Goal: Communication & Community: Answer question/provide support

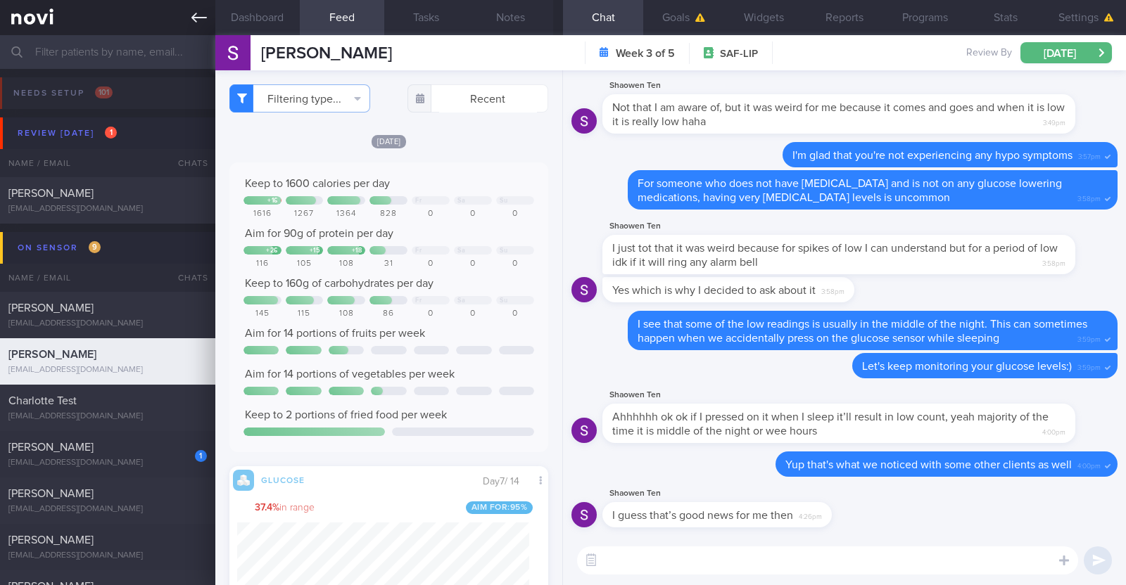
scroll to position [194, 292]
click at [196, 12] on icon at bounding box center [198, 17] width 15 height 15
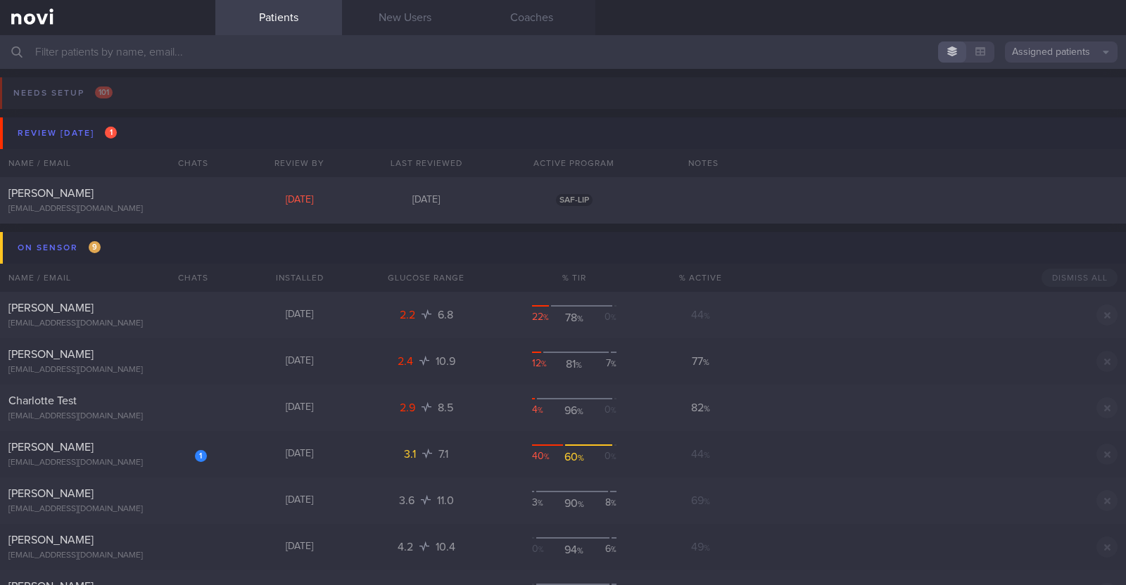
click at [215, 57] on input "text" at bounding box center [563, 52] width 1126 height 34
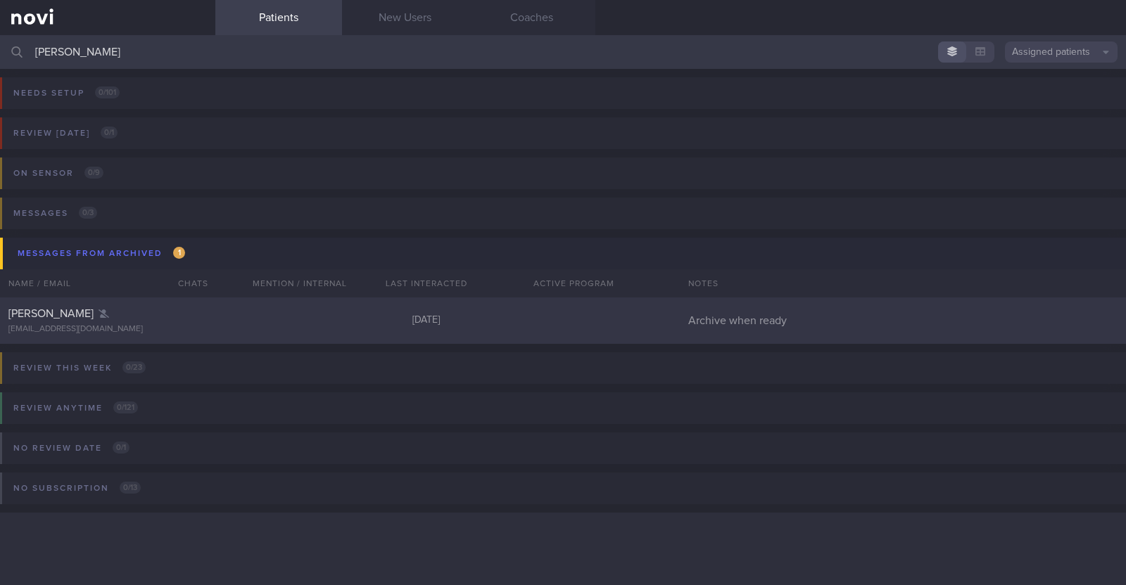
type input "[PERSON_NAME]"
click at [182, 321] on div "[PERSON_NAME] [EMAIL_ADDRESS][DOMAIN_NAME]" at bounding box center [107, 321] width 215 height 28
select select "8"
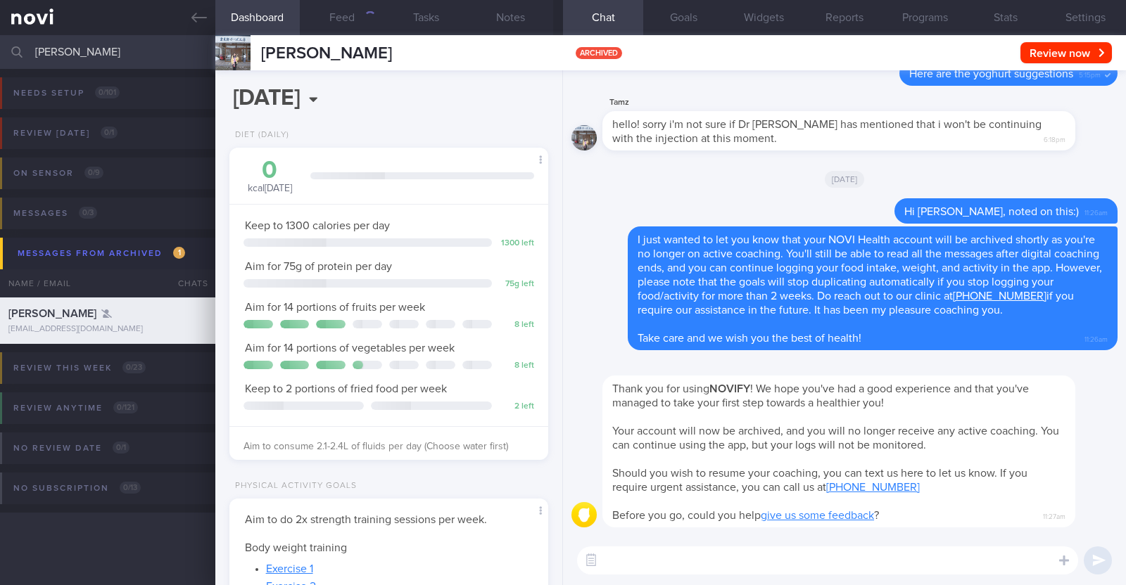
scroll to position [160, 280]
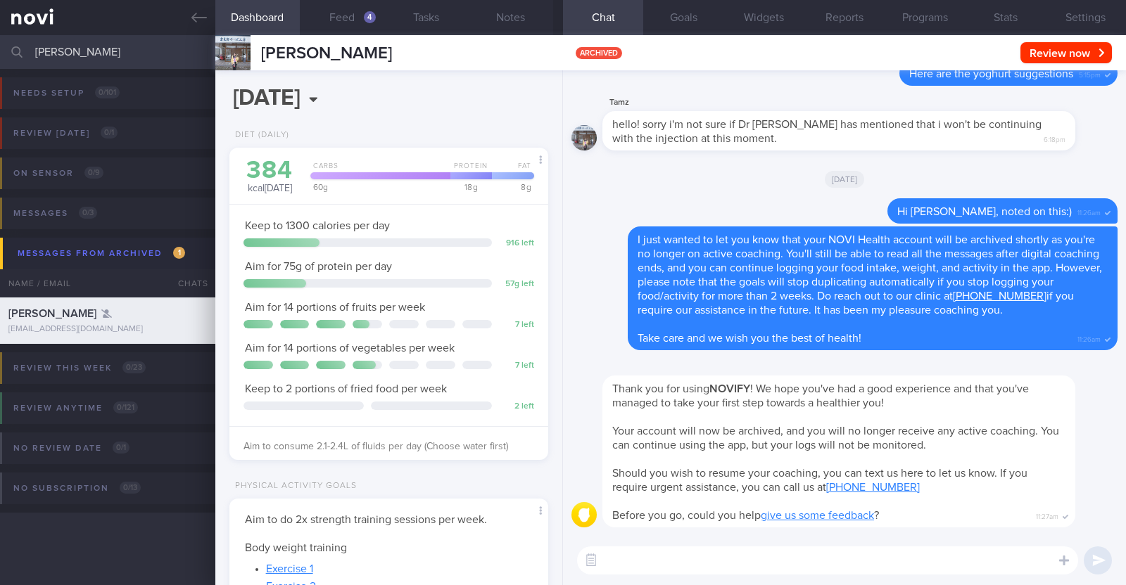
click at [710, 558] on textarea at bounding box center [827, 561] width 501 height 28
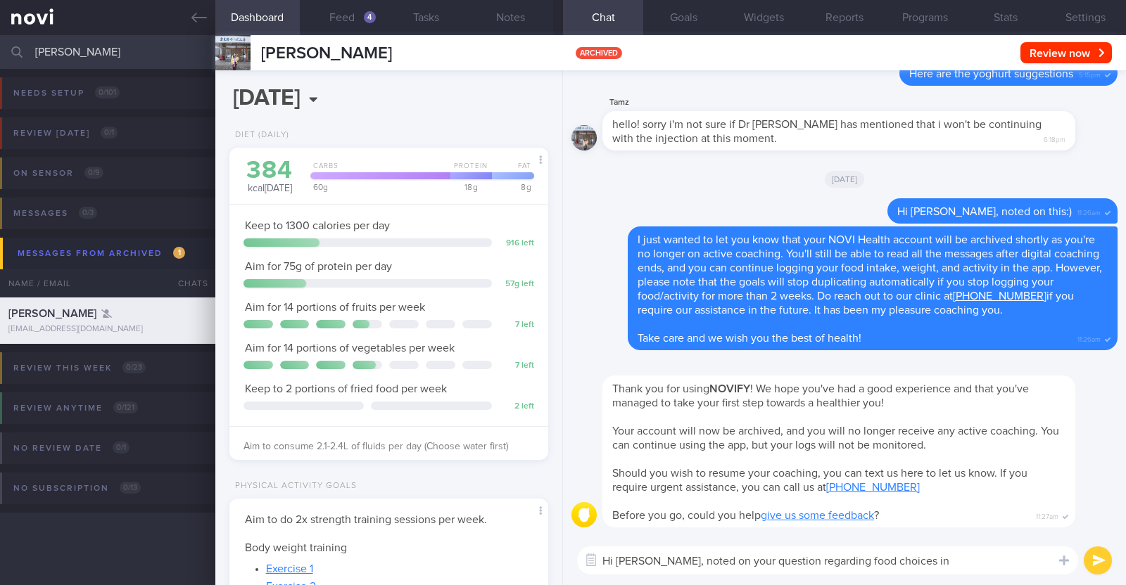
type textarea "Hi [PERSON_NAME], noted on your question regarding food choices in [GEOGRAPHIC_…"
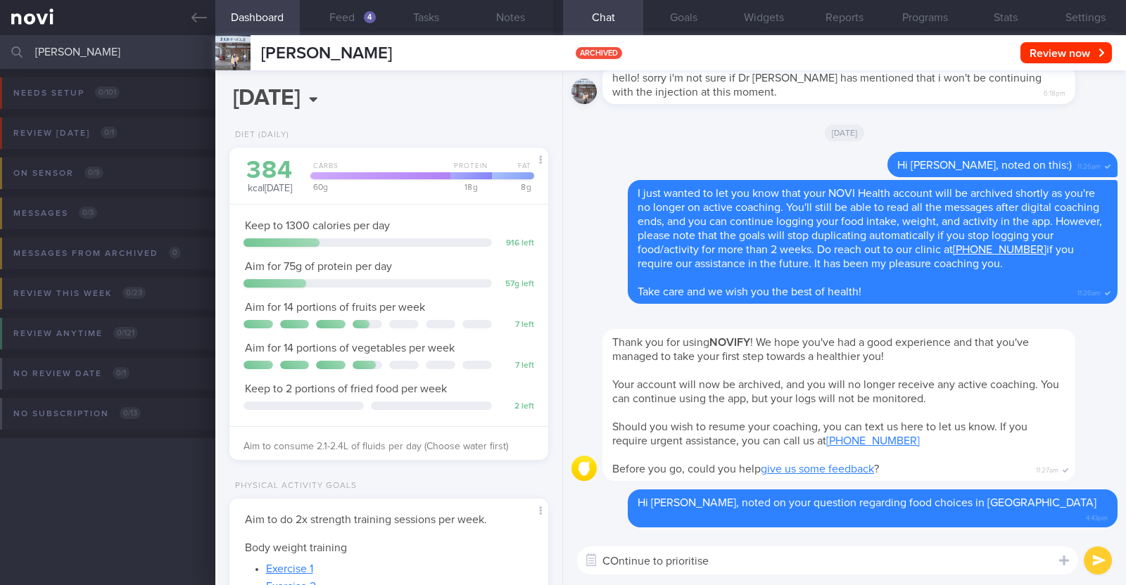
click at [615, 555] on textarea "COntinue to prioritise" at bounding box center [827, 561] width 501 height 28
click at [707, 562] on textarea "Continue to prioritise" at bounding box center [827, 561] width 501 height 28
type textarea "Continue to prioritise your protein intake e.g. meat kebabs, chicken, fish etc."
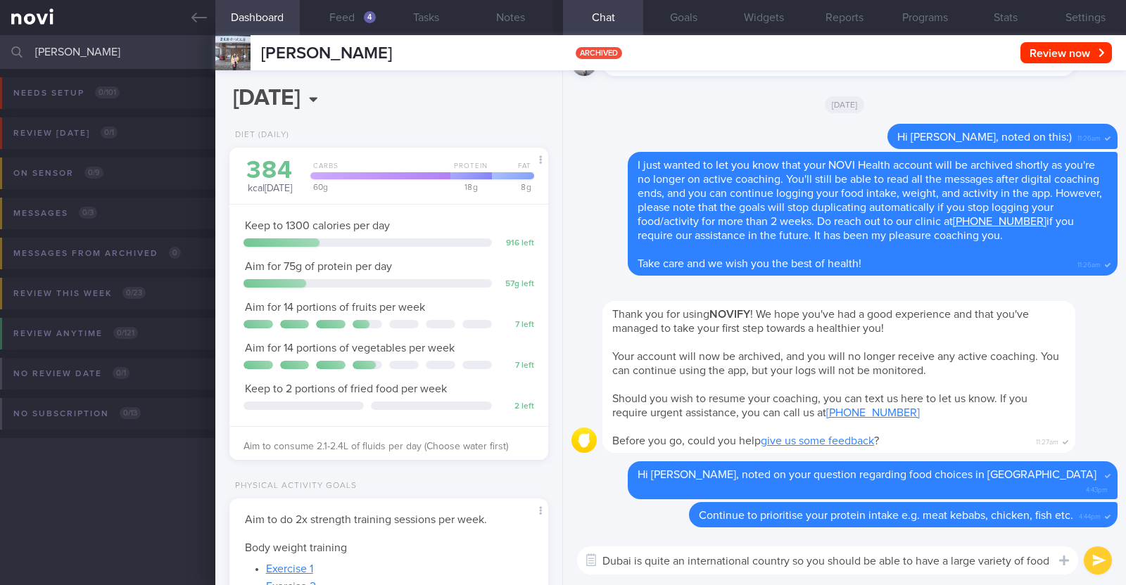
type textarea "Dubai is quite an international country so you should be able to have a large v…"
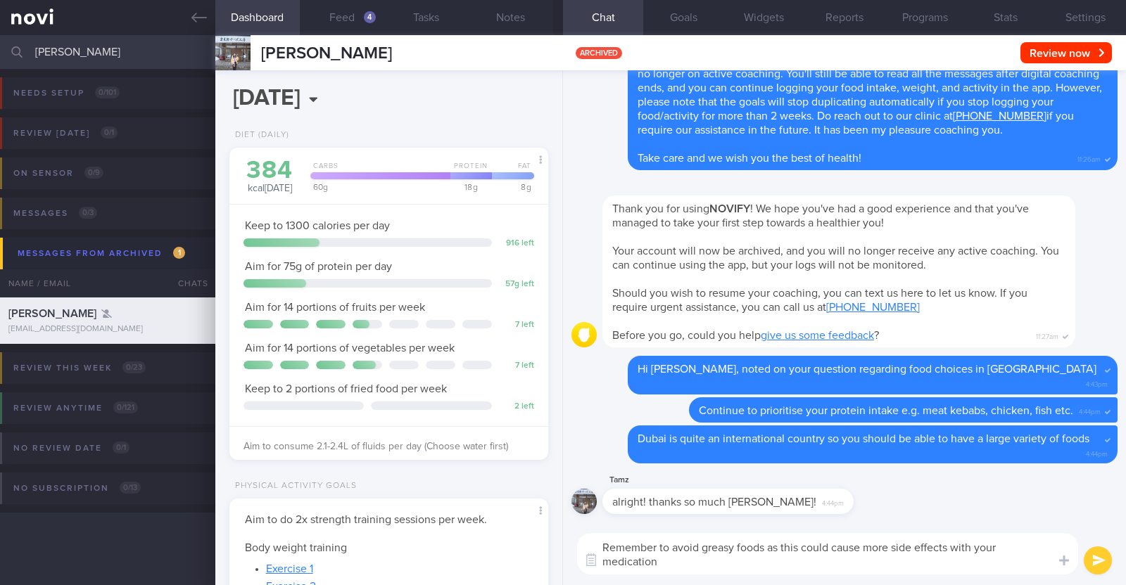
scroll to position [0, 0]
type textarea "Remember to avoid greasy foods as this could cause more side effects with your …"
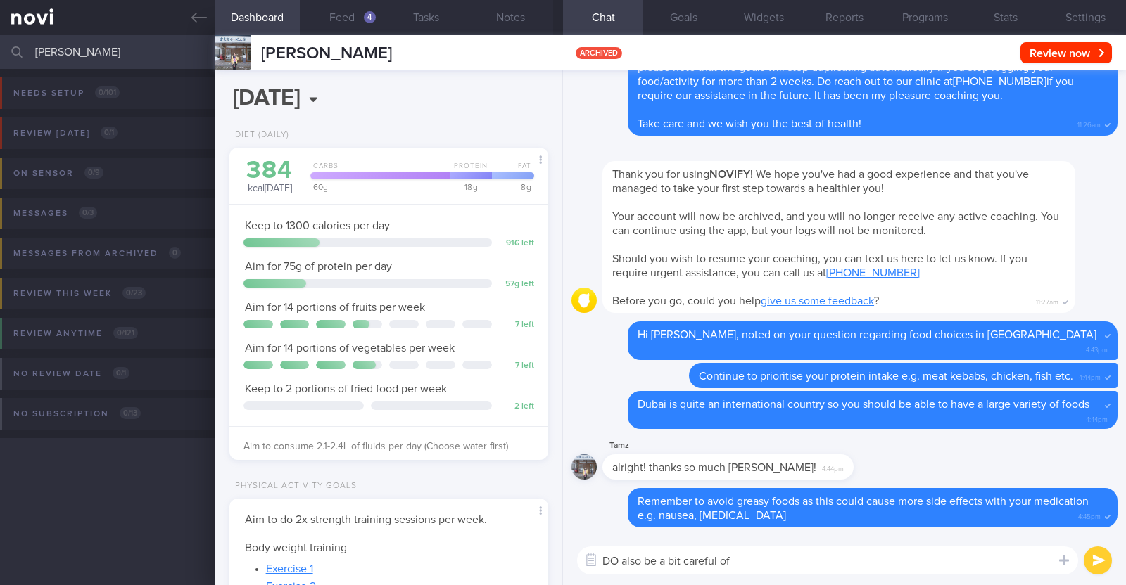
click at [616, 564] on textarea "DO also be a bit careful of" at bounding box center [827, 561] width 501 height 28
click at [747, 570] on textarea "Do also be a bit careful of" at bounding box center [827, 561] width 501 height 28
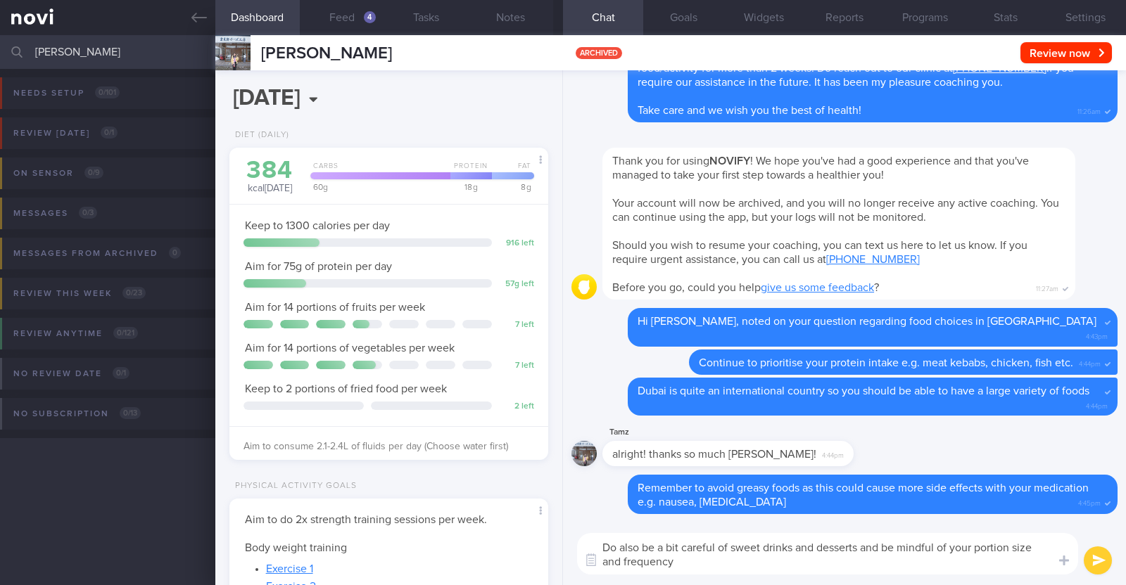
type textarea "Do also be a bit careful of sweet drinks and desserts and be mindful of your po…"
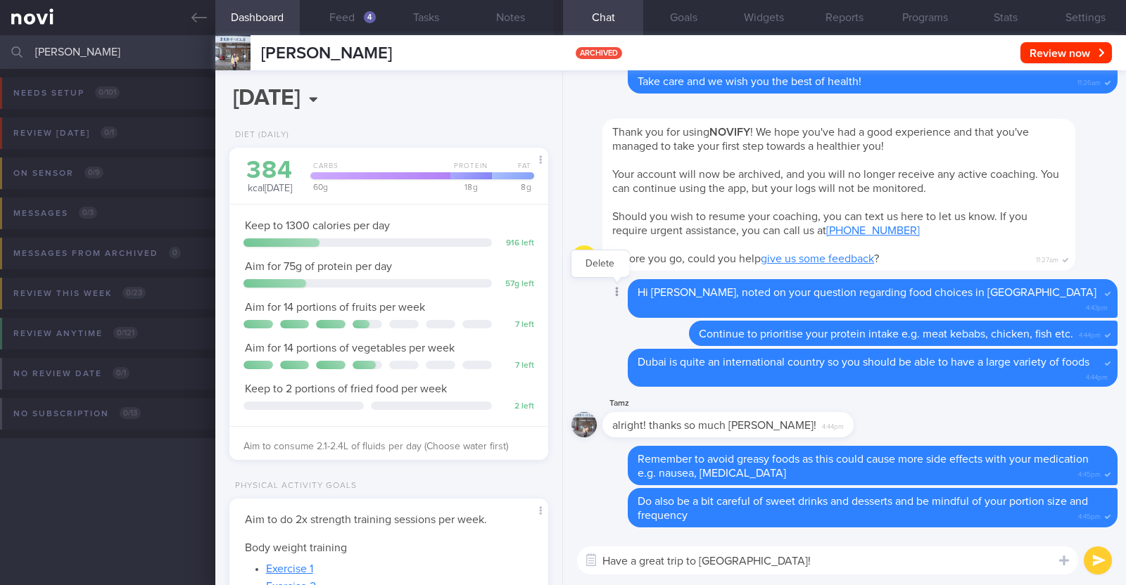
paste textarea "🤗"
type textarea "Have a great trip to [GEOGRAPHIC_DATA]! 🤗"
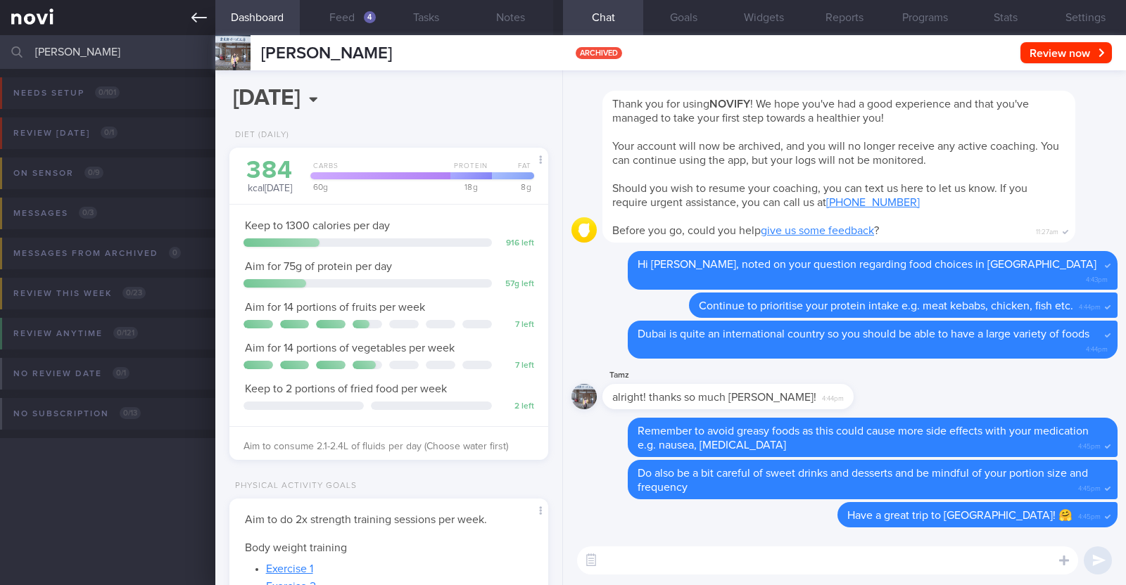
drag, startPoint x: 78, startPoint y: 45, endPoint x: 0, endPoint y: 11, distance: 85.4
click at [0, 11] on div "Patients New Users Coaches [PERSON_NAME] Assigned patients Assigned patients Al…" at bounding box center [563, 292] width 1126 height 585
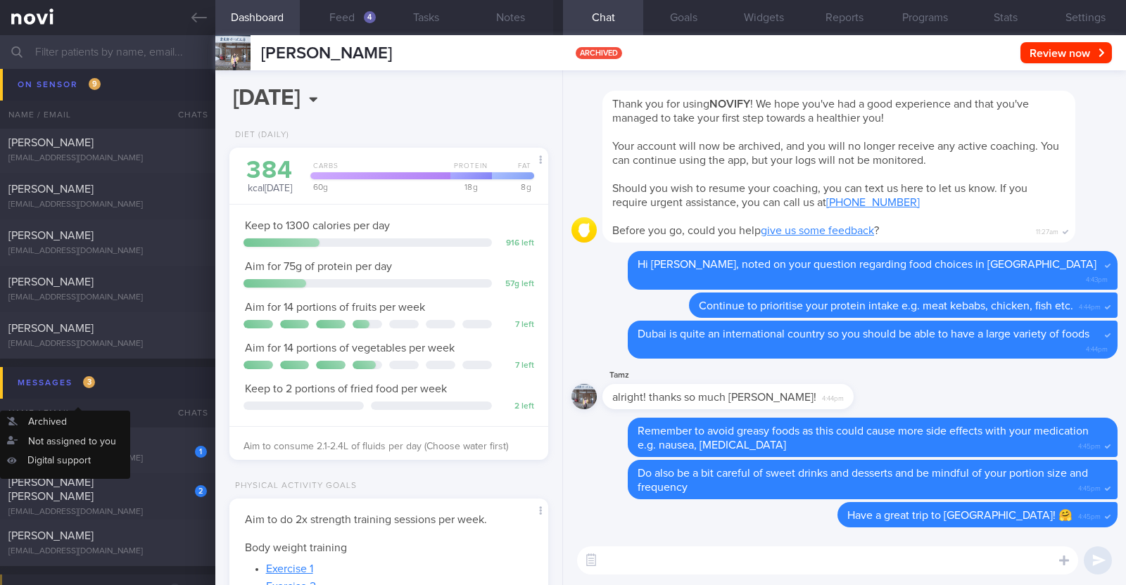
scroll to position [440, 0]
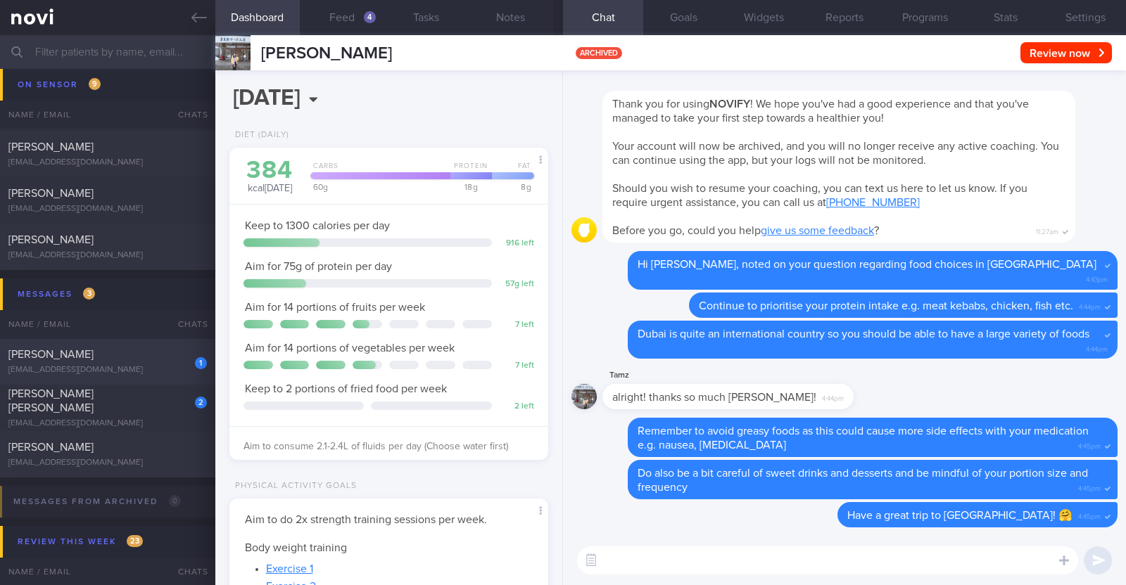
click at [140, 358] on div "[PERSON_NAME]" at bounding box center [105, 355] width 195 height 14
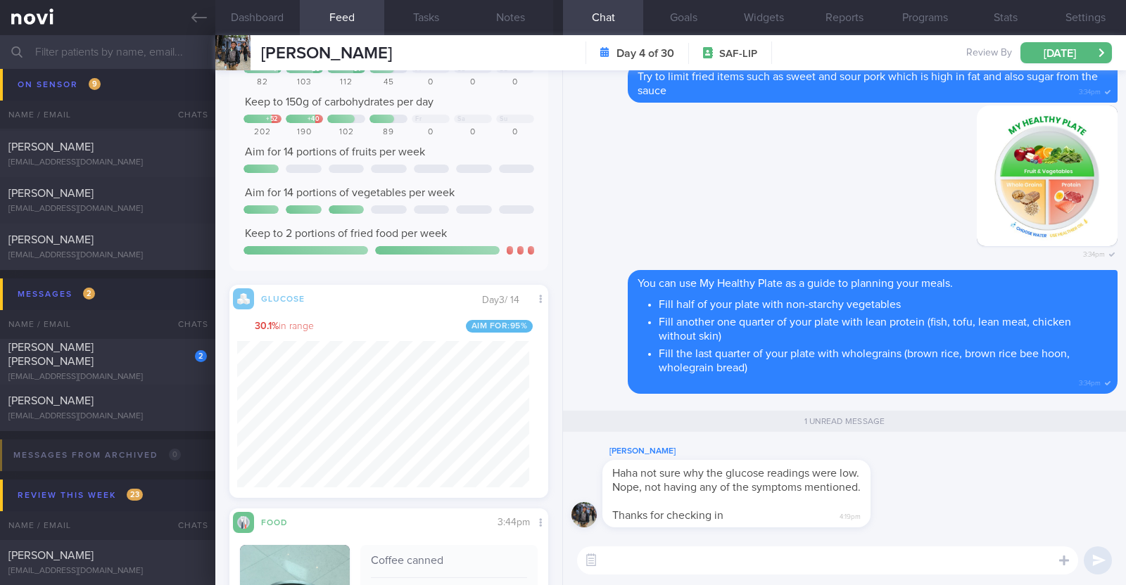
scroll to position [264, 0]
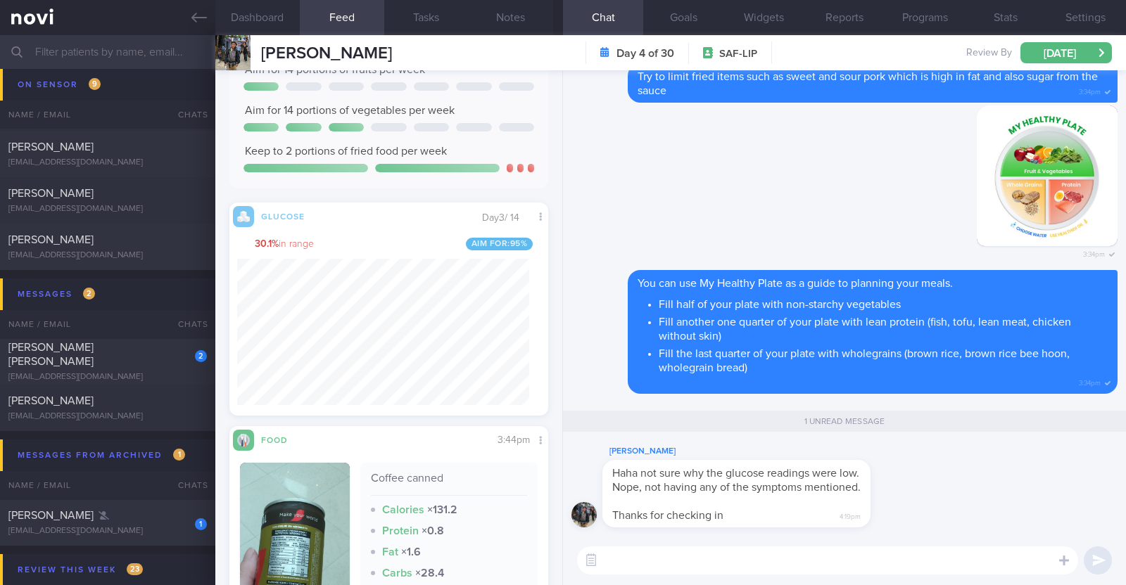
click at [702, 566] on textarea at bounding box center [827, 561] width 501 height 28
type textarea "Glad that you are not experiencing any [MEDICAL_DATA] symptoms"
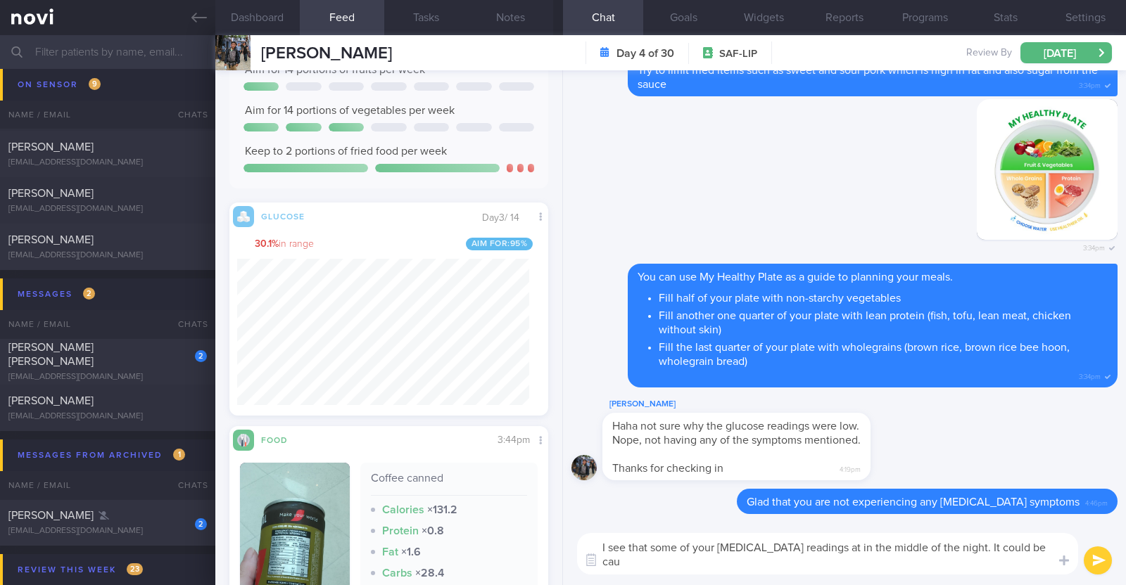
scroll to position [0, 0]
type textarea "I see that some of your [MEDICAL_DATA] readings at in the middle of the night. …"
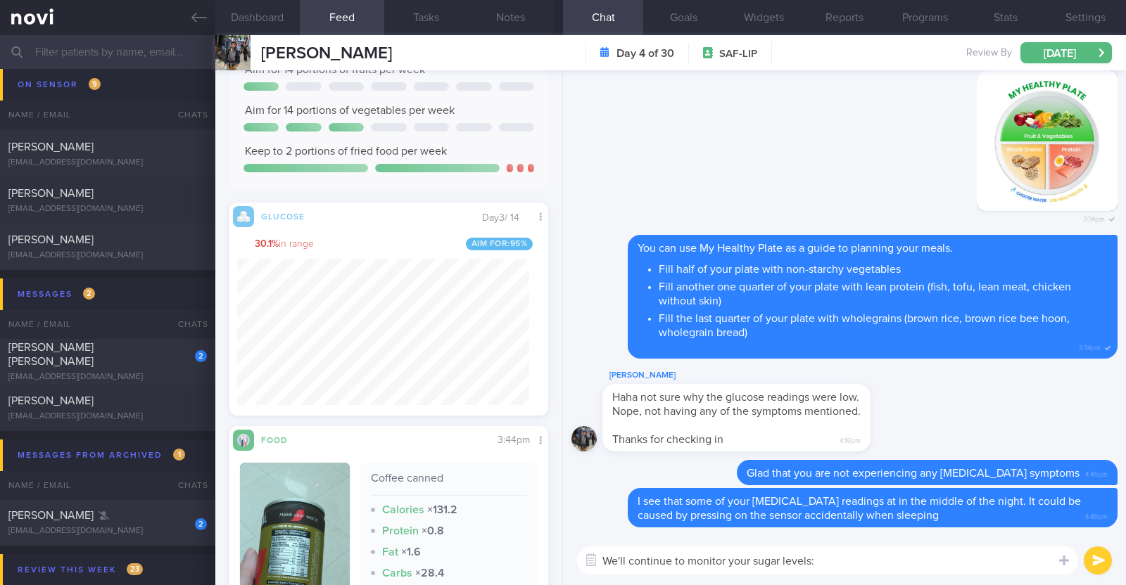
type textarea "We'll continue to monitor your sugar levels:)"
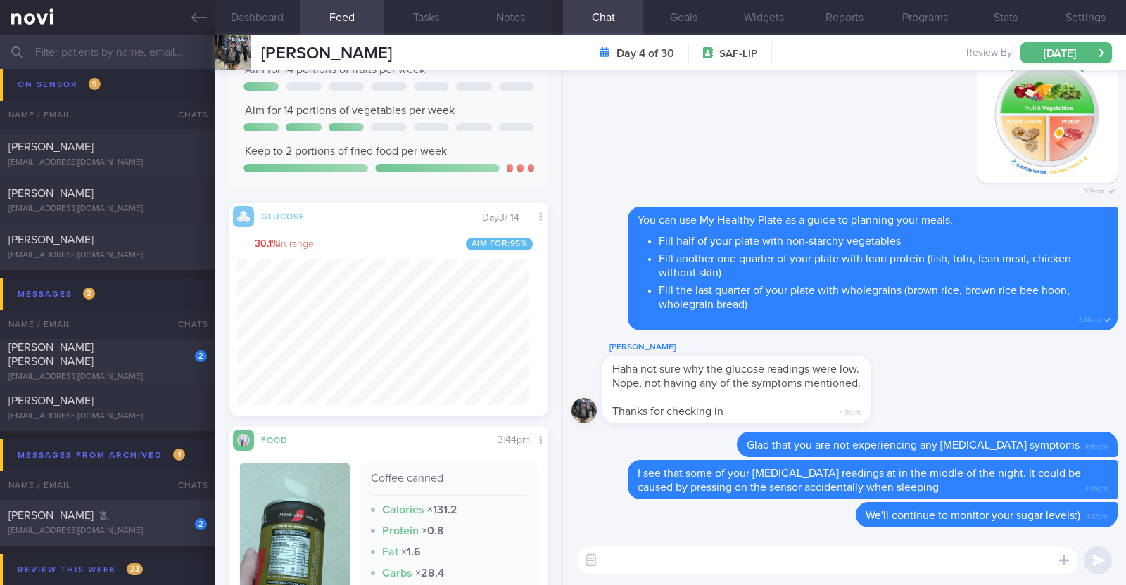
click at [94, 515] on span "[PERSON_NAME]" at bounding box center [50, 515] width 85 height 11
type input "Archive when ready"
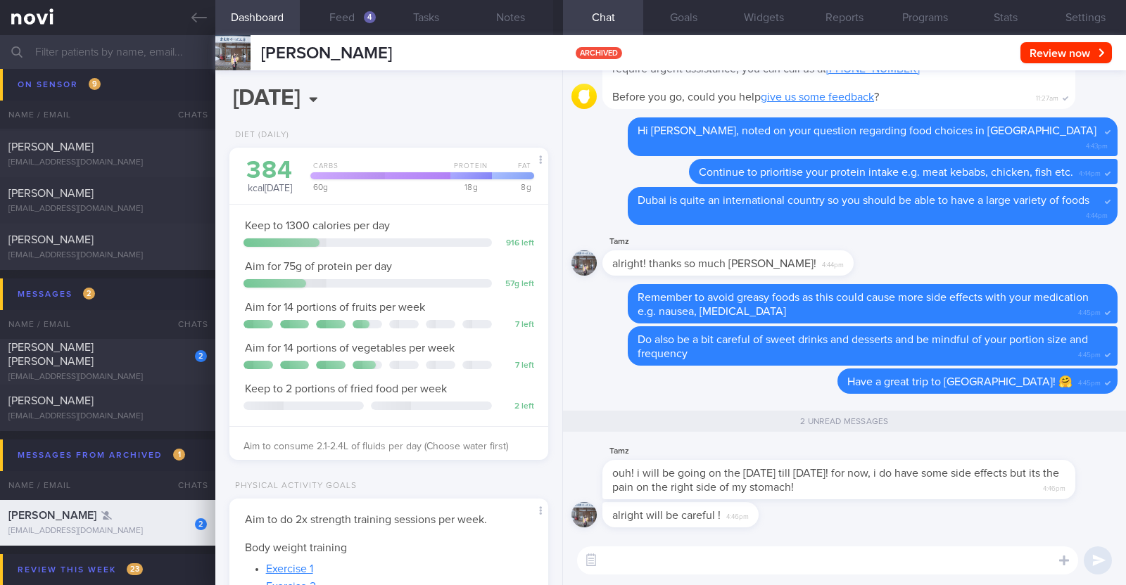
scroll to position [160, 280]
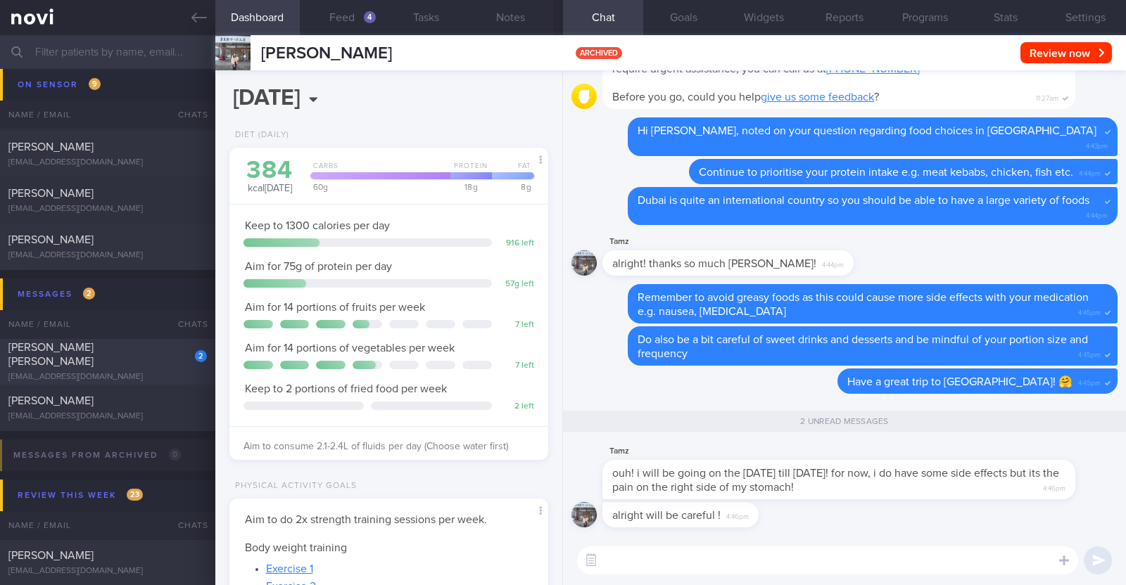
click at [72, 362] on div "2 [PERSON_NAME] Roberson [EMAIL_ADDRESS][DOMAIN_NAME]" at bounding box center [107, 362] width 215 height 42
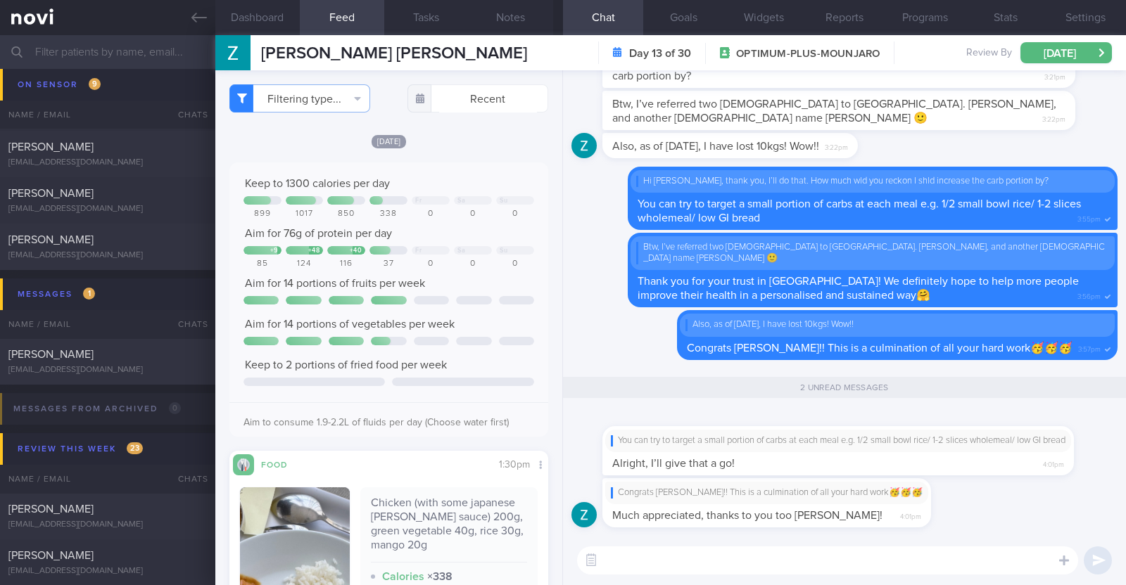
click at [669, 559] on textarea at bounding box center [827, 561] width 501 height 28
paste textarea "❤️"
type textarea "You're most welcome! ❤️ Thank you for making my day"
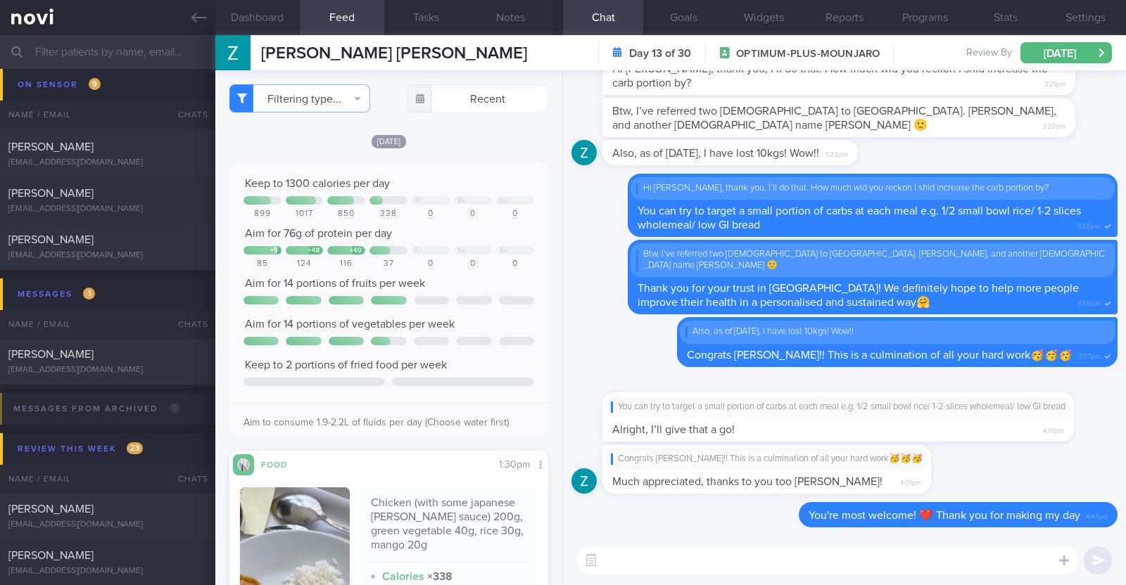
click at [129, 54] on input "text" at bounding box center [563, 52] width 1126 height 34
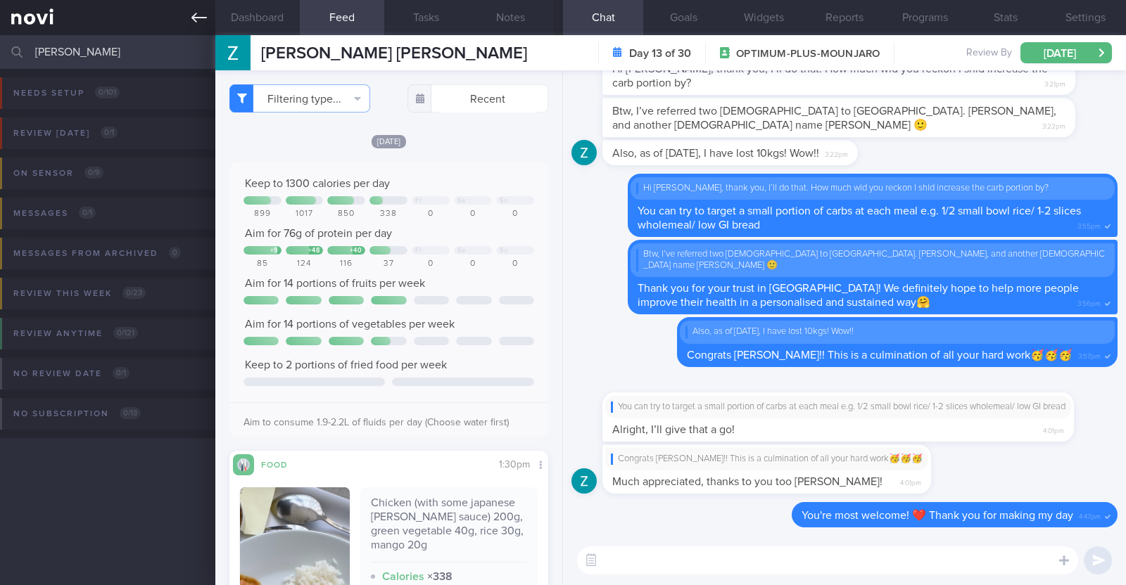
type input "[PERSON_NAME]"
click at [206, 6] on link at bounding box center [107, 17] width 215 height 35
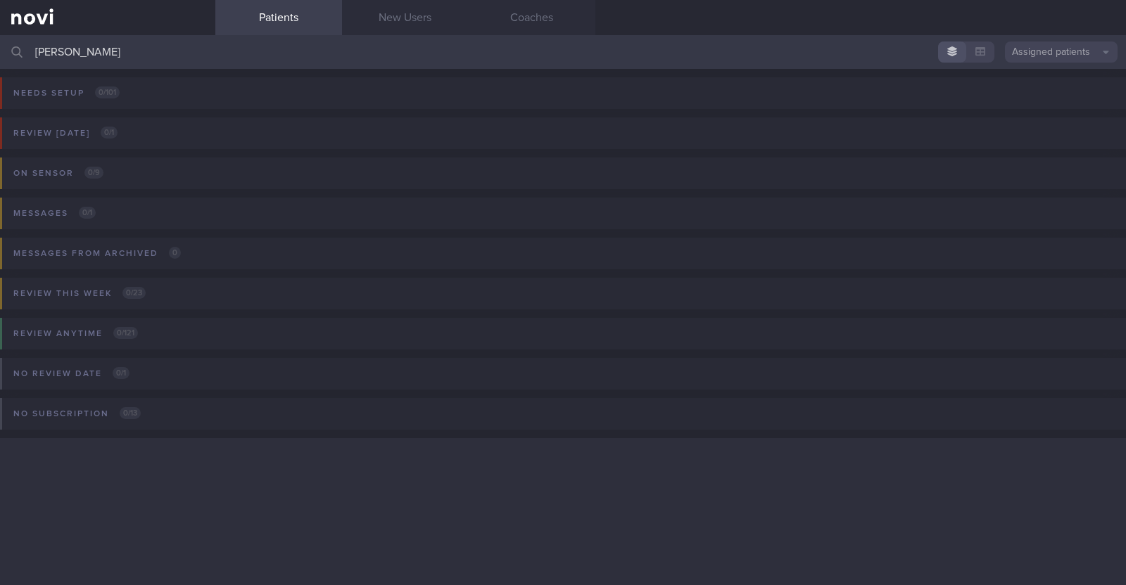
drag, startPoint x: 134, startPoint y: 43, endPoint x: 23, endPoint y: 44, distance: 111.9
click at [23, 44] on div "[PERSON_NAME] Assigned patients Assigned patients All active patients Archived …" at bounding box center [563, 52] width 1126 height 34
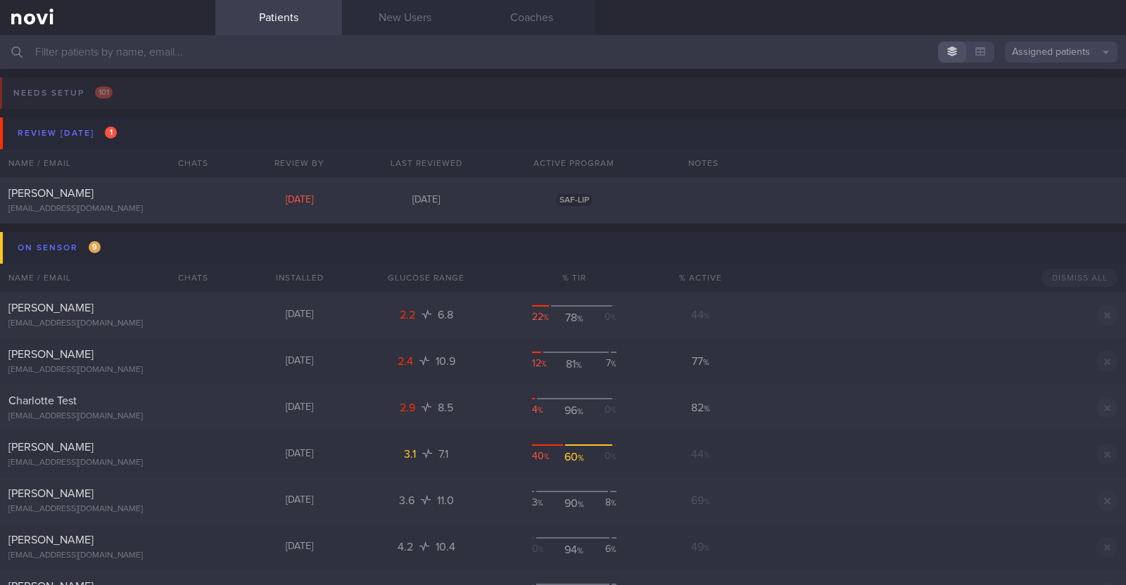
click at [158, 52] on input "text" at bounding box center [563, 52] width 1126 height 34
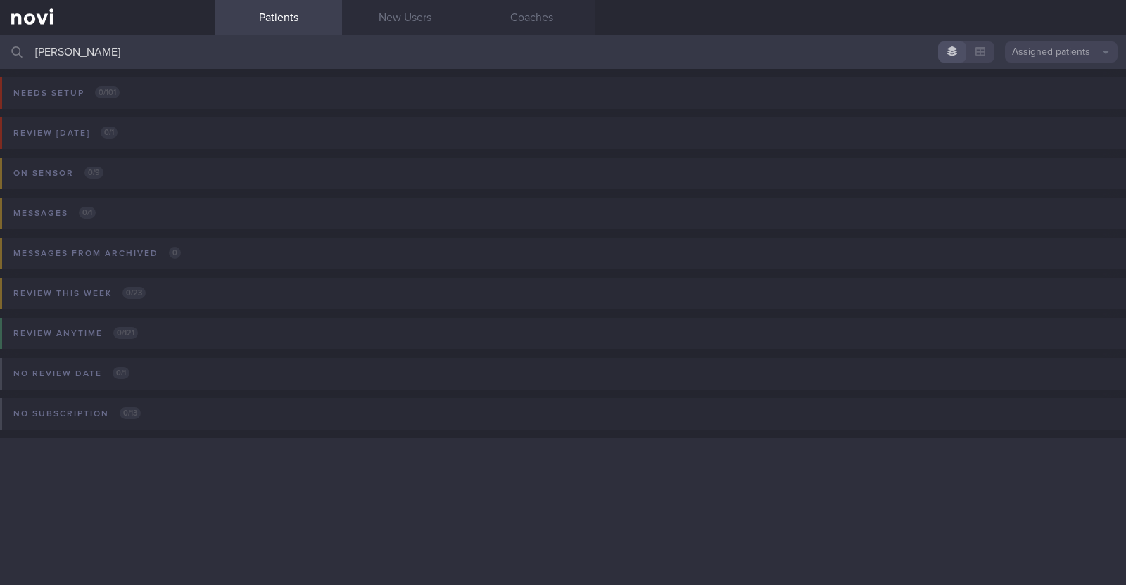
type input "[PERSON_NAME]"
click at [1086, 51] on button "Assigned patients" at bounding box center [1061, 52] width 113 height 21
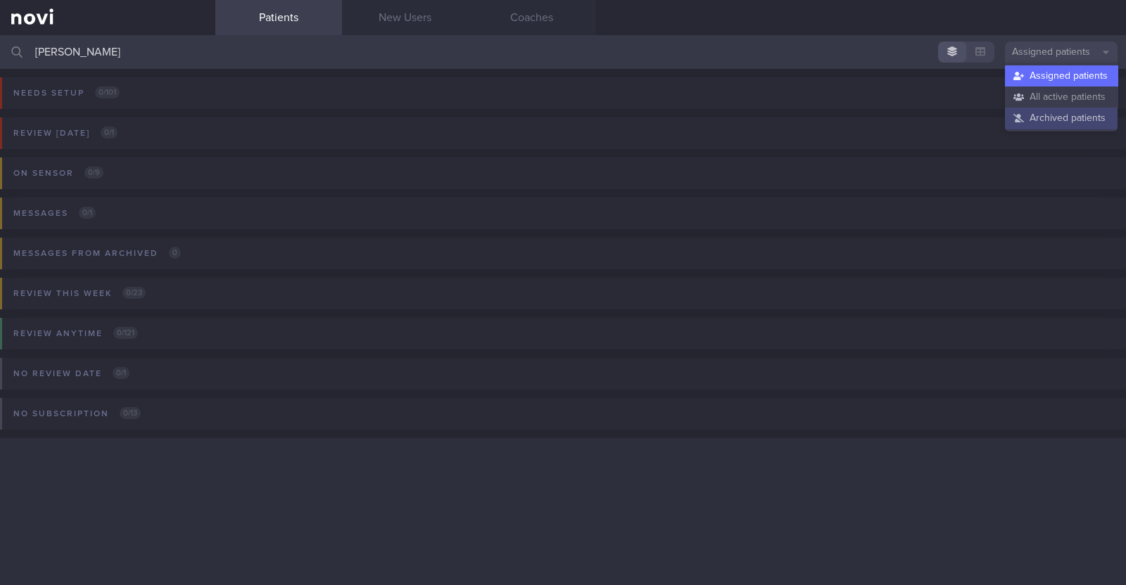
click at [1060, 119] on button "Archived patients" at bounding box center [1061, 118] width 113 height 21
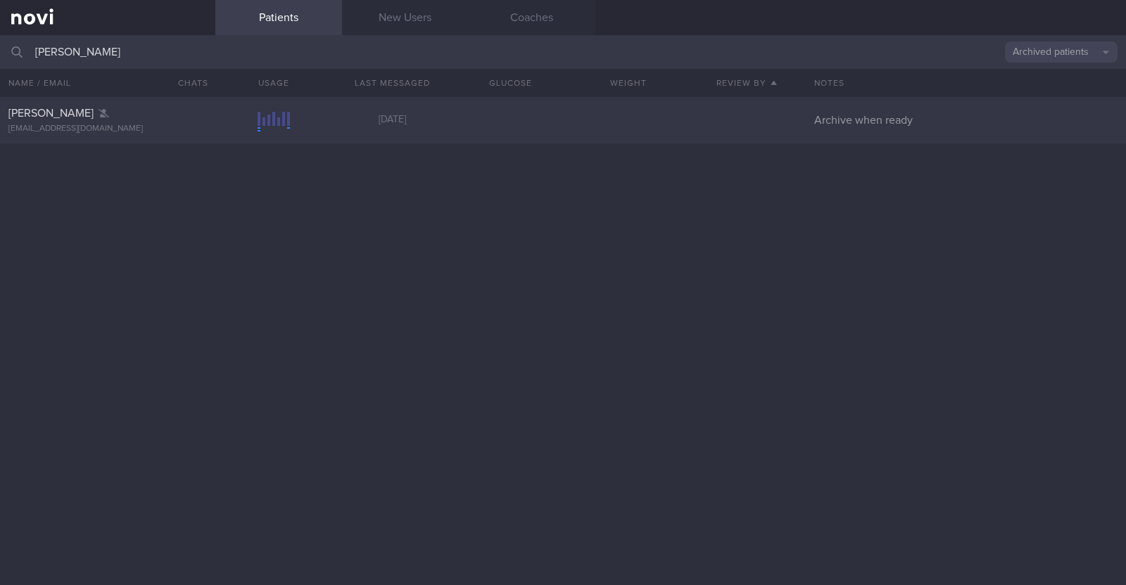
click at [95, 131] on div "[EMAIL_ADDRESS][DOMAIN_NAME]" at bounding box center [107, 129] width 198 height 11
select select "8"
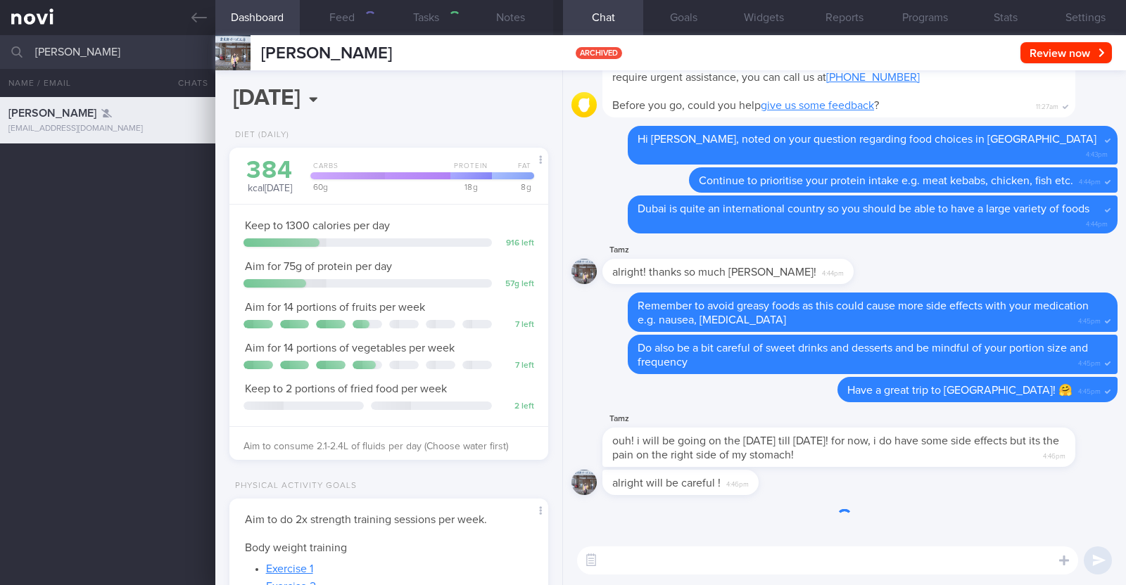
scroll to position [160, 280]
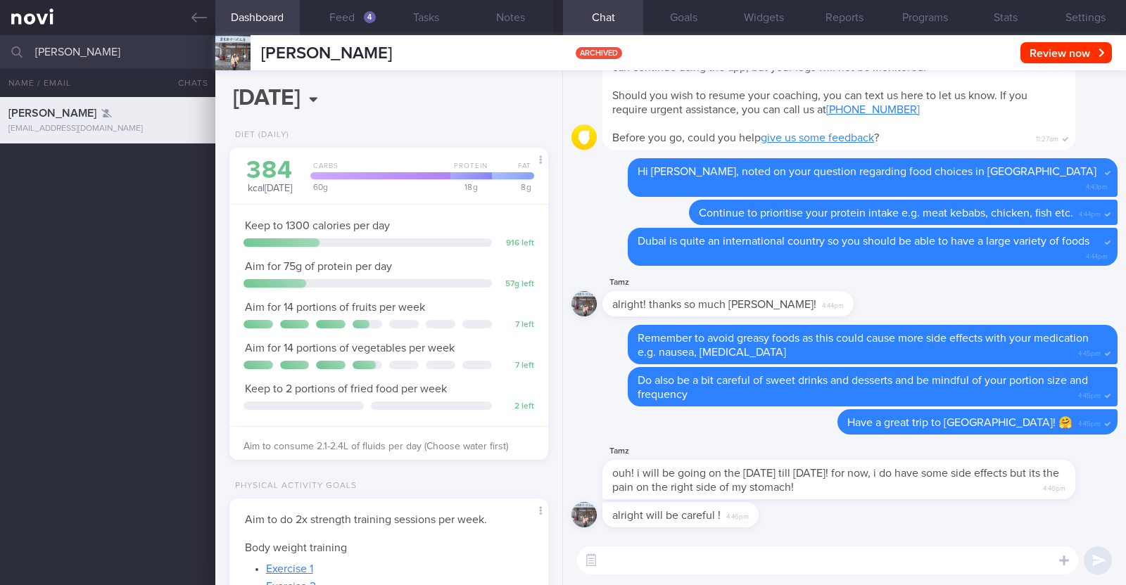
click at [656, 563] on textarea at bounding box center [827, 561] width 501 height 28
type textarea "If the pain is not resolving or getting worse, please do see a doctor"
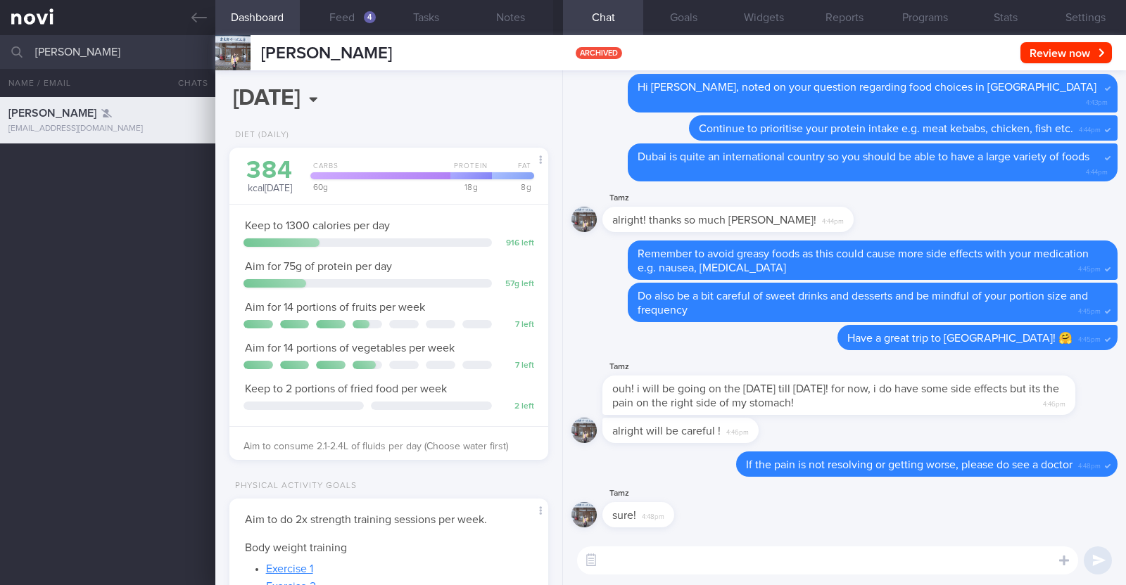
click at [664, 556] on textarea at bounding box center [827, 561] width 501 height 28
type textarea "I've also informed my nurses about your pain just in case:)"
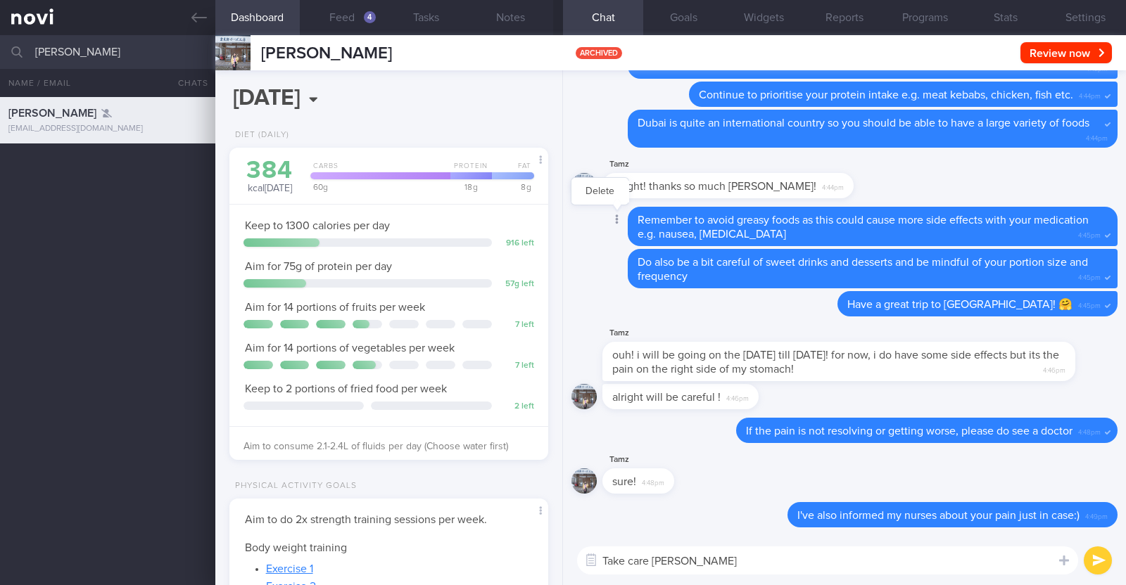
type textarea "Take care [PERSON_NAME]!"
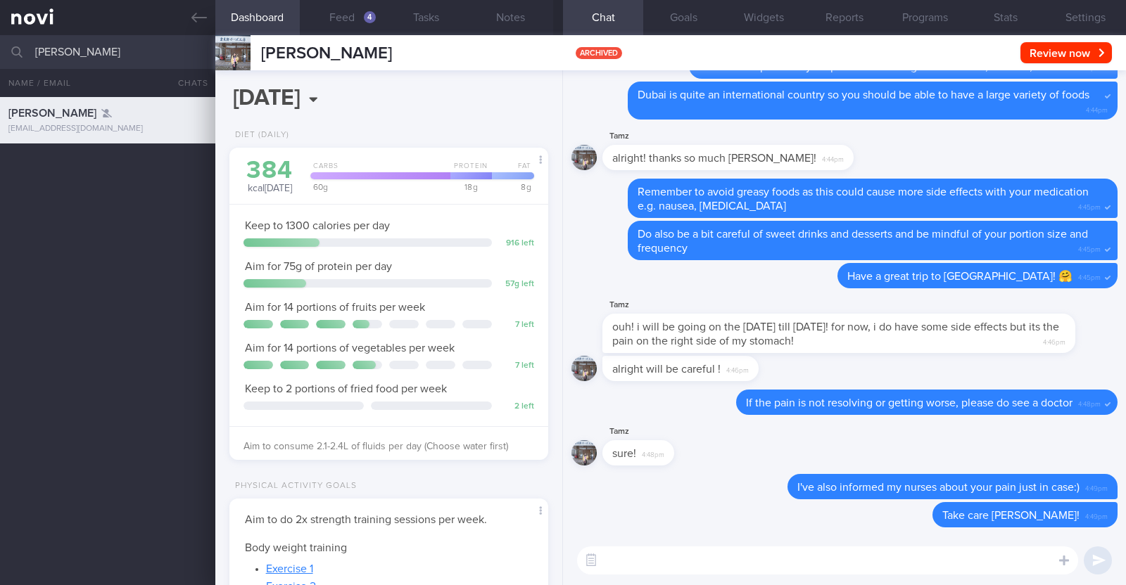
select select "8"
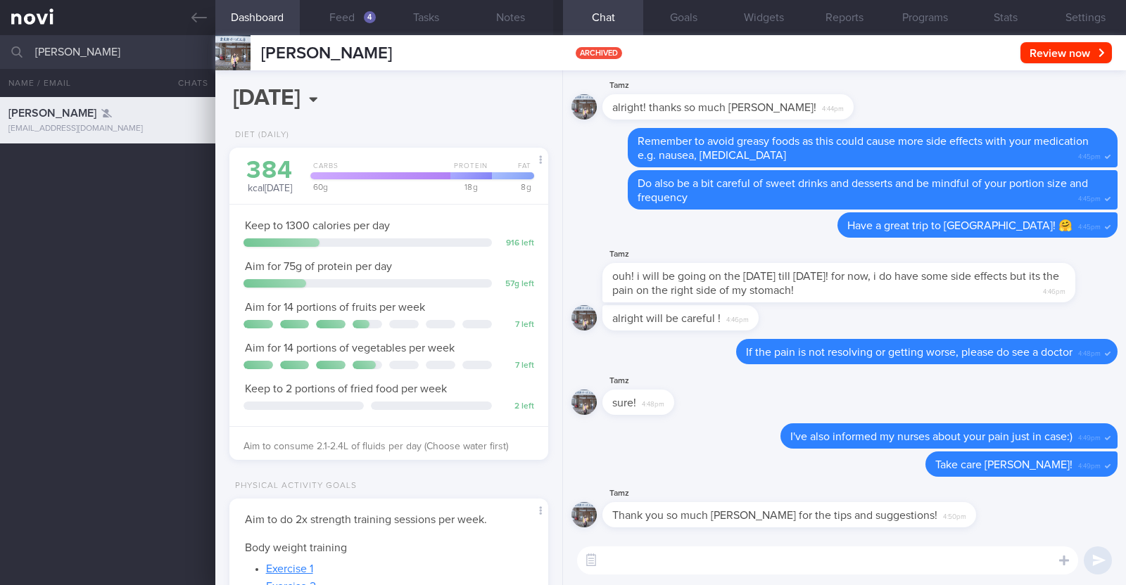
click at [697, 560] on textarea at bounding box center [827, 561] width 501 height 28
type textarea "You're most welcome!"
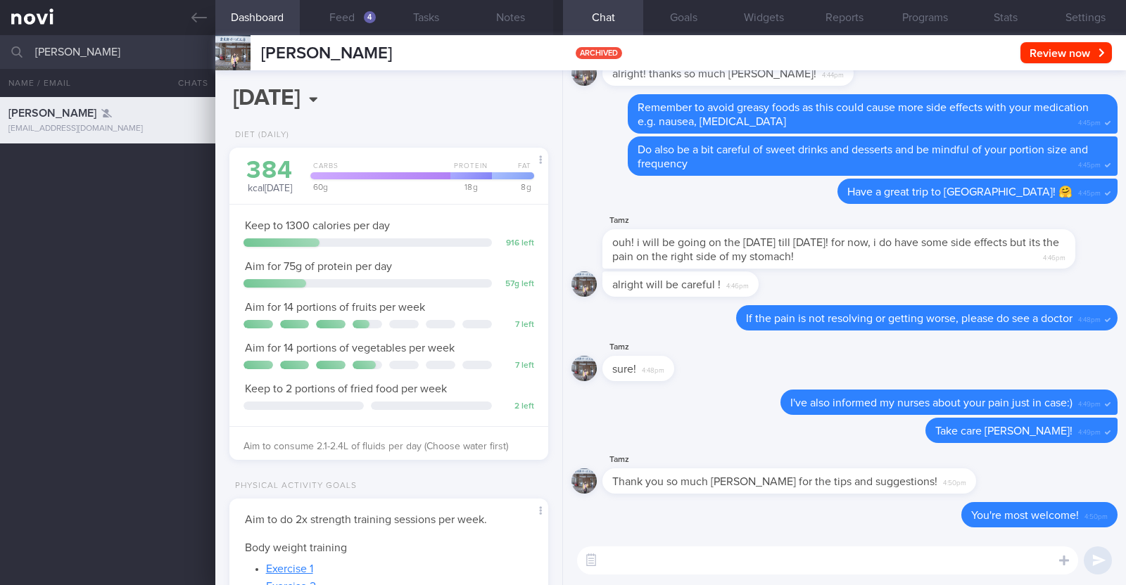
select select "8"
drag, startPoint x: 113, startPoint y: 58, endPoint x: 0, endPoint y: 58, distance: 112.6
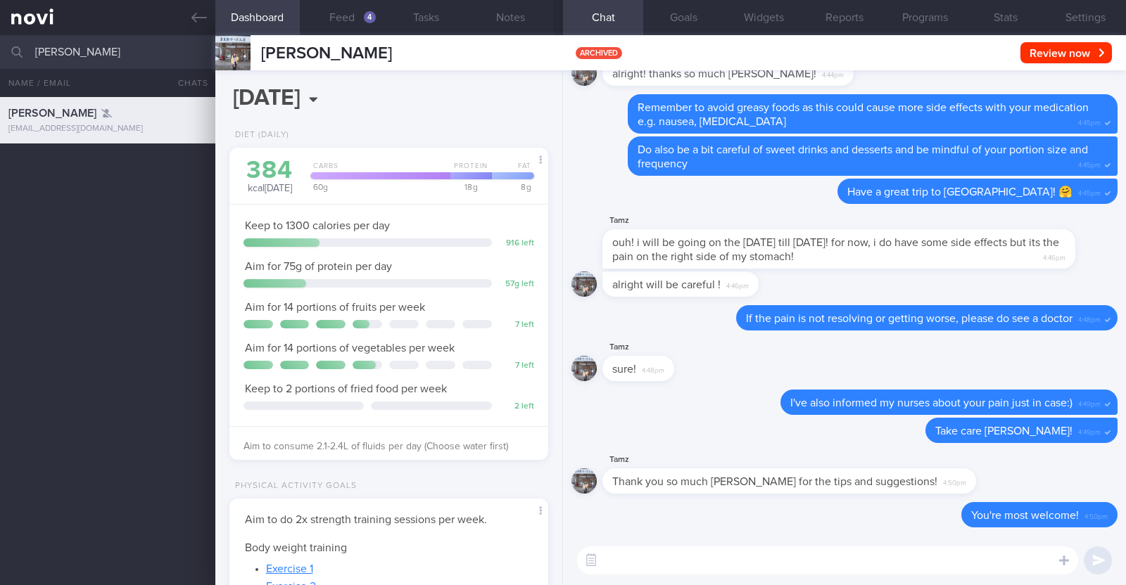
click at [0, 58] on input "[PERSON_NAME]" at bounding box center [563, 52] width 1126 height 34
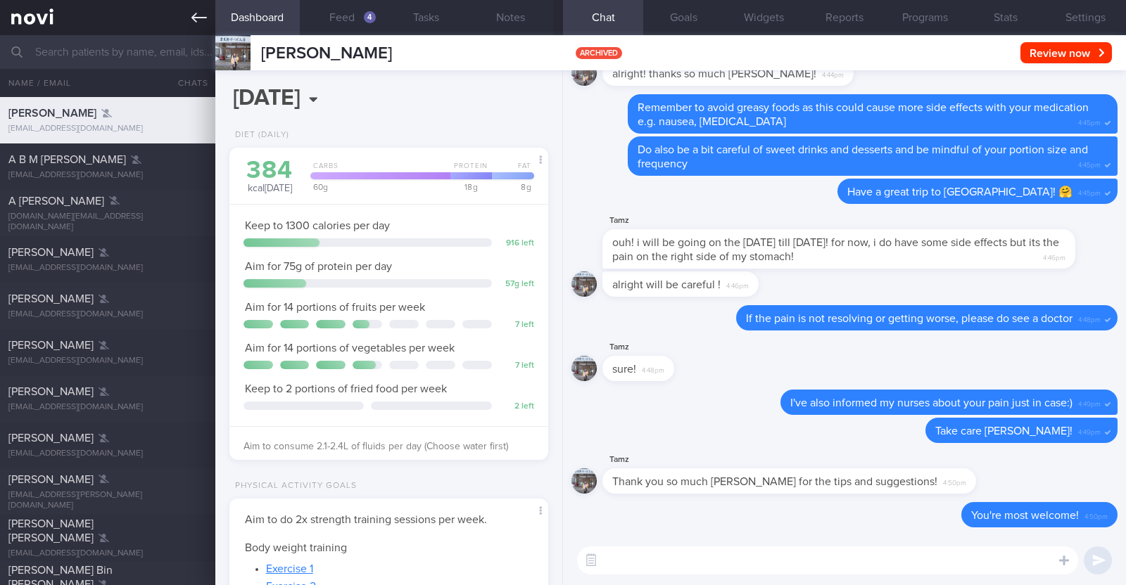
click at [195, 10] on icon at bounding box center [198, 17] width 15 height 15
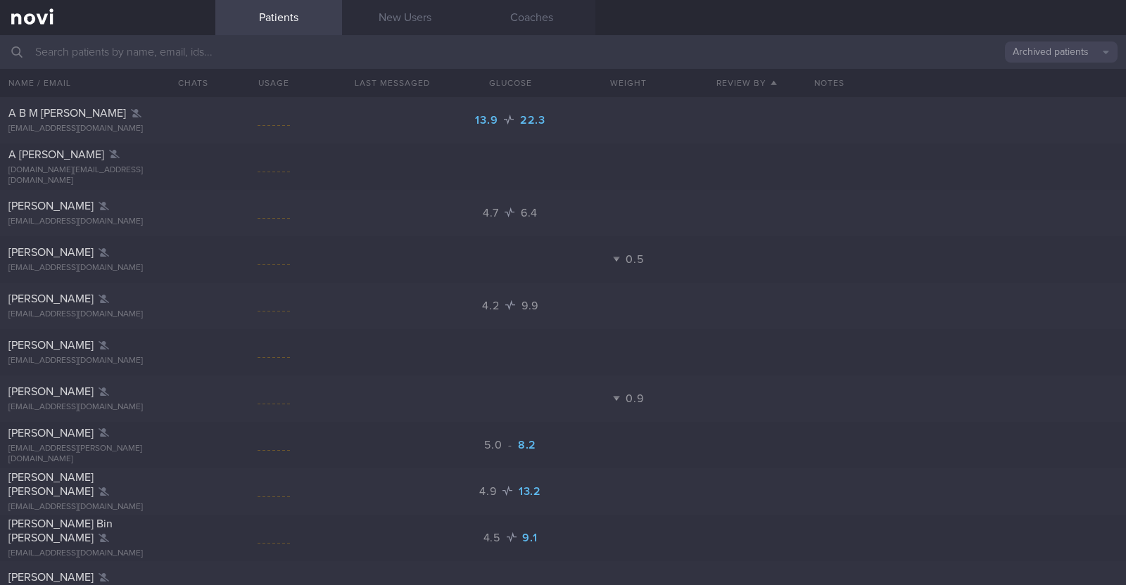
click at [1098, 50] on button "Archived patients" at bounding box center [1061, 52] width 113 height 21
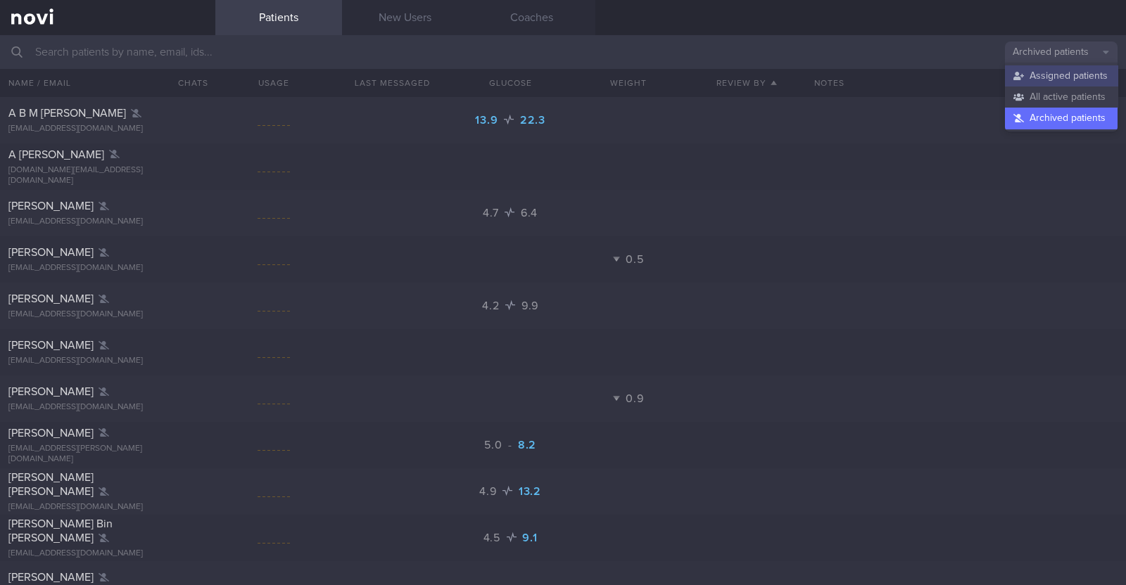
click at [1059, 79] on button "Assigned patients" at bounding box center [1061, 75] width 113 height 21
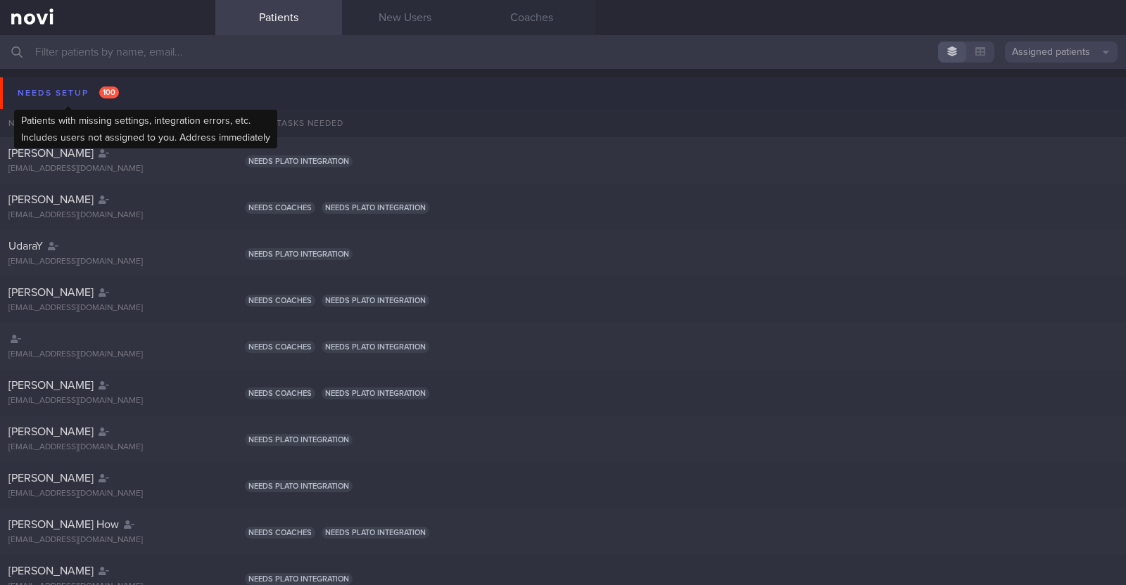
click at [44, 82] on button "Needs setup 100" at bounding box center [565, 93] width 1130 height 32
